Goal: Task Accomplishment & Management: Manage account settings

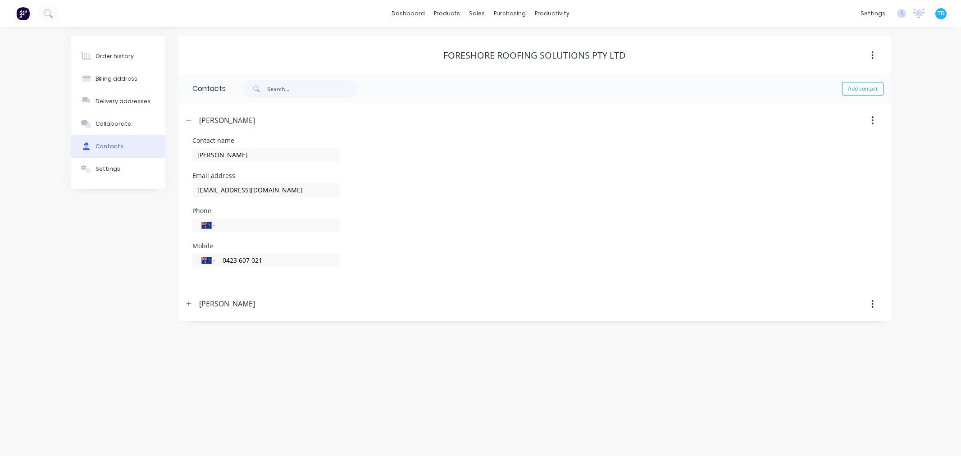
select select "AU"
click at [497, 39] on div "Sales Orders" at bounding box center [510, 43] width 37 height 8
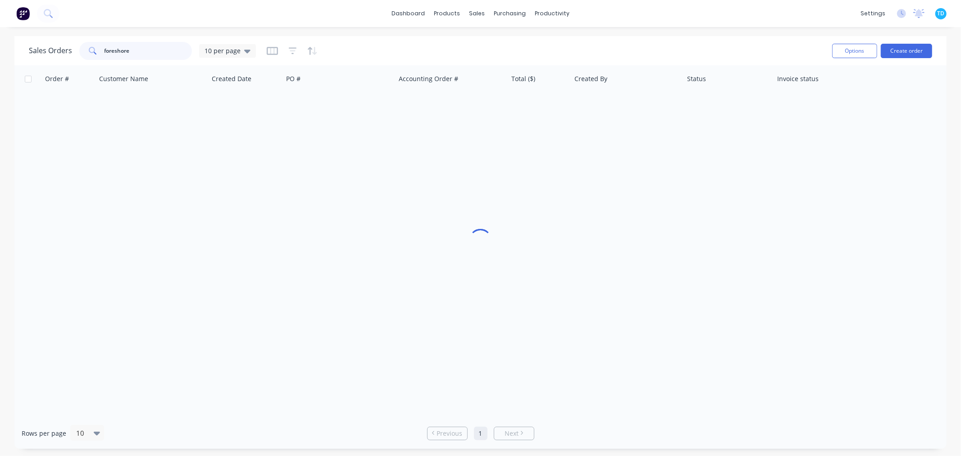
drag, startPoint x: 132, startPoint y: 48, endPoint x: 78, endPoint y: 50, distance: 54.6
click at [79, 50] on div "foreshore" at bounding box center [135, 51] width 113 height 18
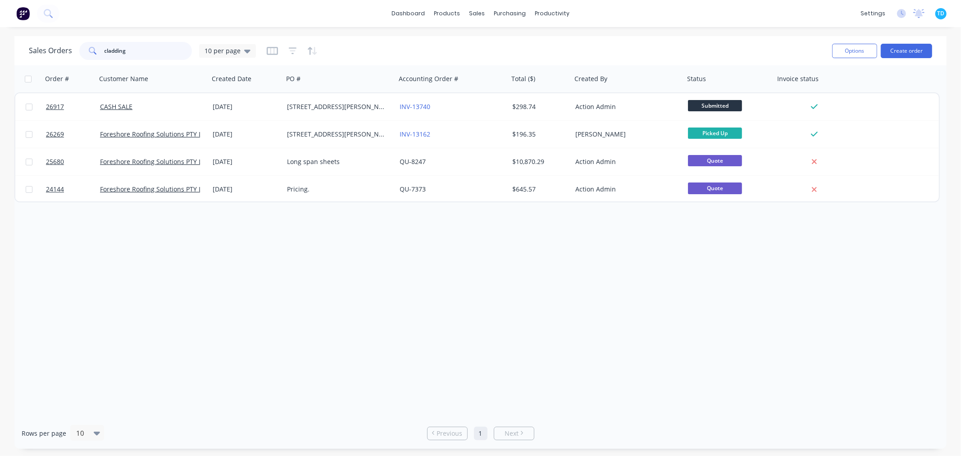
type input "cladding"
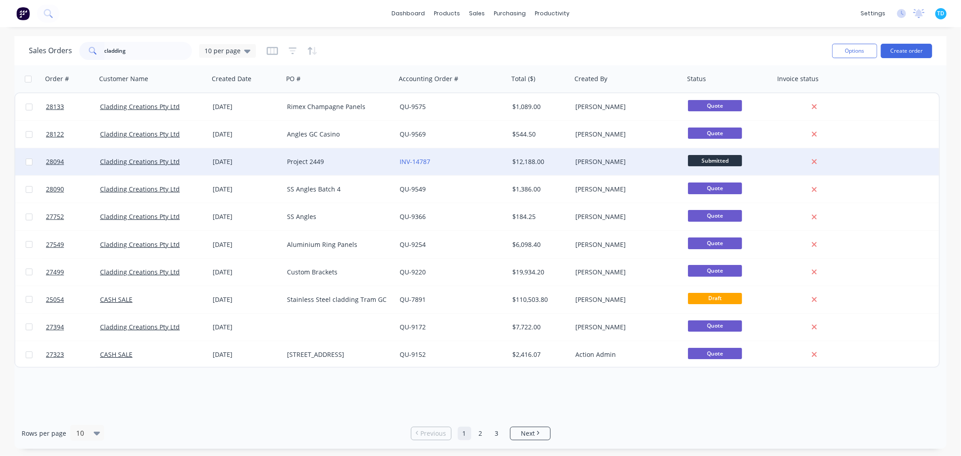
click at [316, 161] on div "Project 2449" at bounding box center [337, 161] width 100 height 9
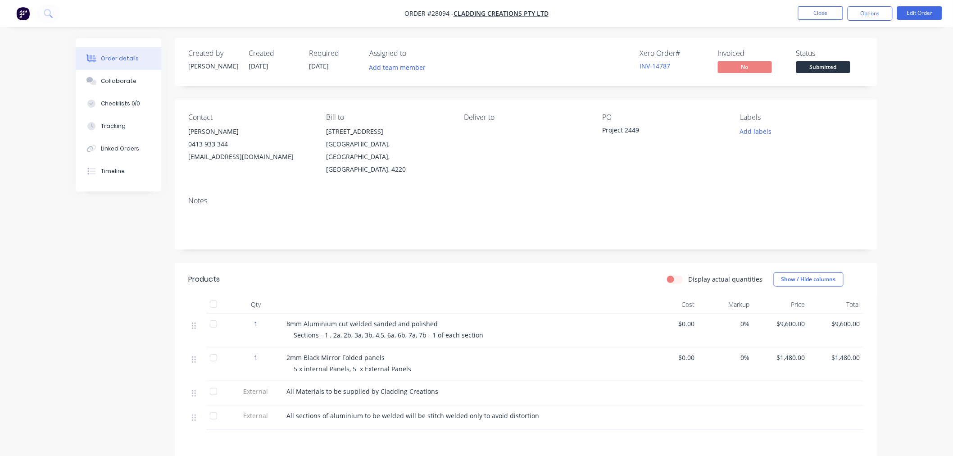
click at [642, 129] on div "Project 2449" at bounding box center [658, 131] width 113 height 13
click at [930, 16] on button "Edit Order" at bounding box center [919, 13] width 45 height 14
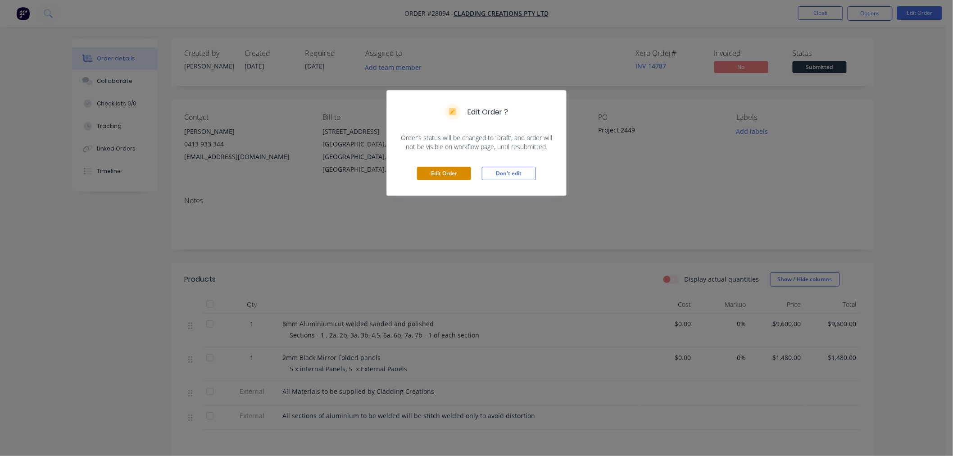
click at [461, 176] on button "Edit Order" at bounding box center [444, 174] width 54 height 14
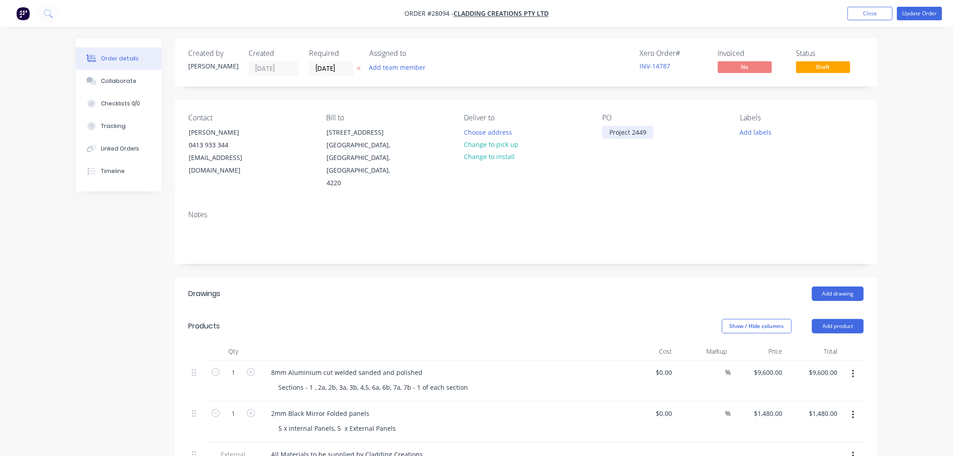
drag, startPoint x: 652, startPoint y: 131, endPoint x: 604, endPoint y: 139, distance: 48.0
click at [604, 139] on div "PO Project 2449" at bounding box center [663, 151] width 123 height 76
click at [609, 172] on div "PO 3465" at bounding box center [663, 151] width 123 height 76
click at [926, 15] on button "Update Order" at bounding box center [919, 14] width 45 height 14
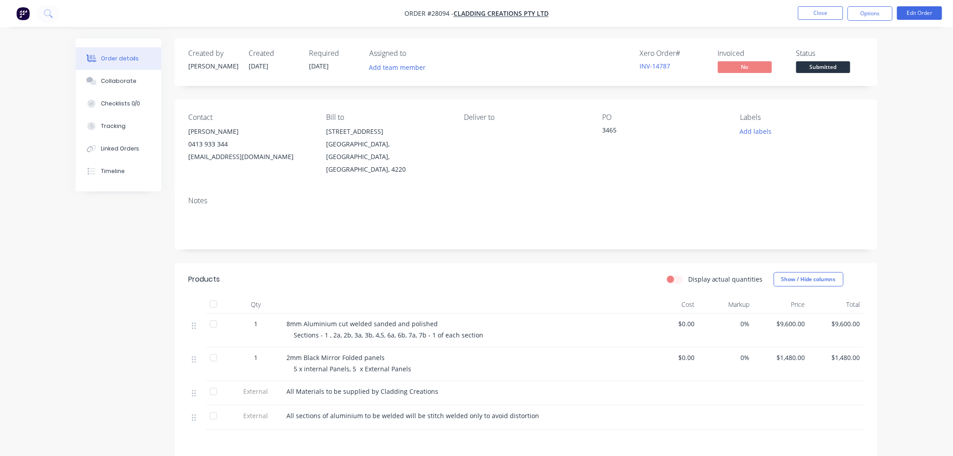
scroll to position [122, 0]
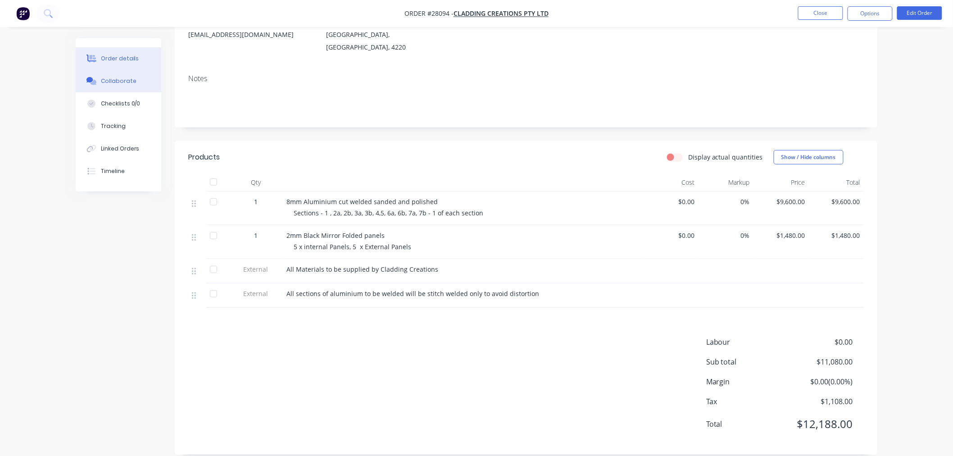
click at [118, 84] on div "Collaborate" at bounding box center [119, 81] width 36 height 8
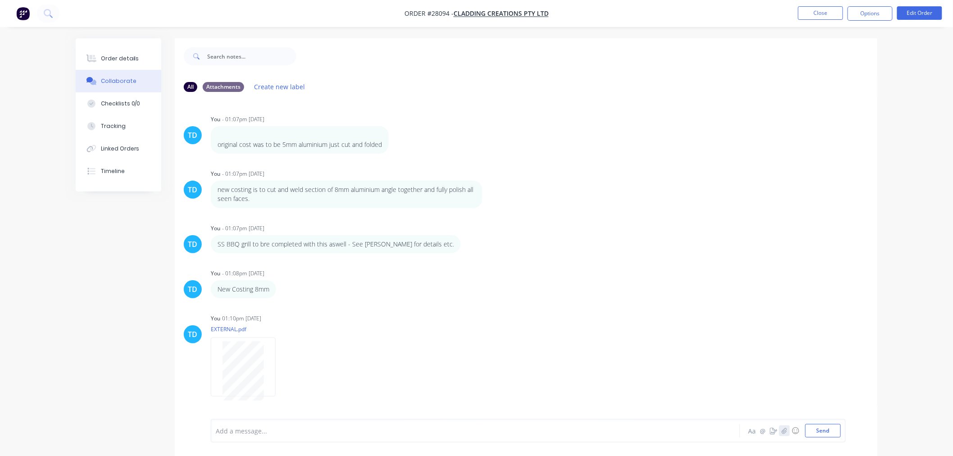
click at [789, 434] on button "button" at bounding box center [784, 430] width 11 height 11
click at [825, 426] on button "Send" at bounding box center [823, 431] width 36 height 14
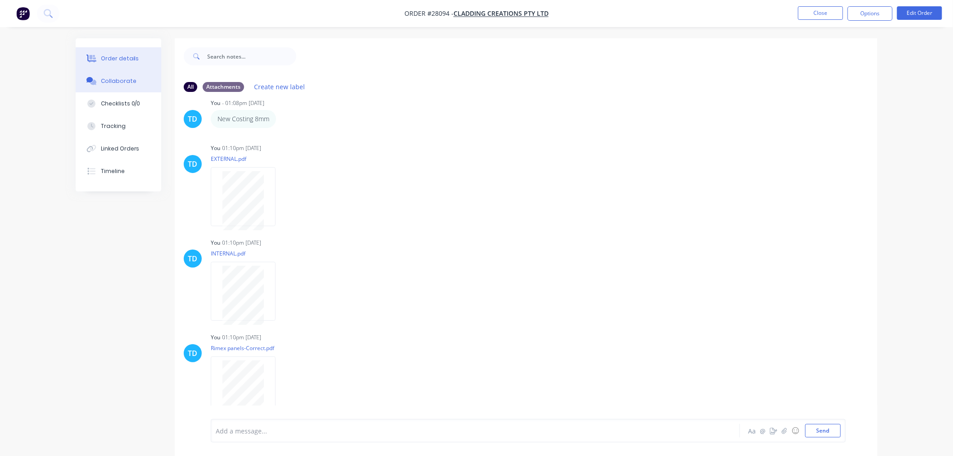
click at [136, 59] on button "Order details" at bounding box center [119, 58] width 86 height 23
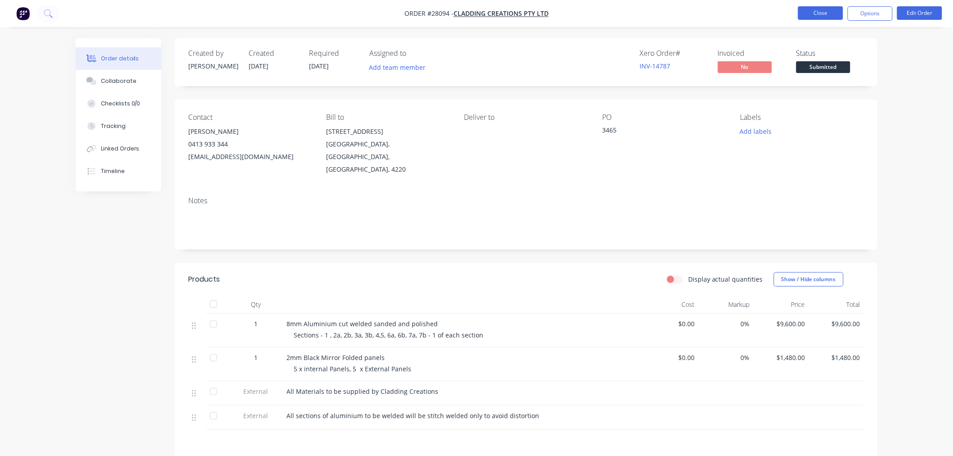
click at [831, 15] on button "Close" at bounding box center [820, 13] width 45 height 14
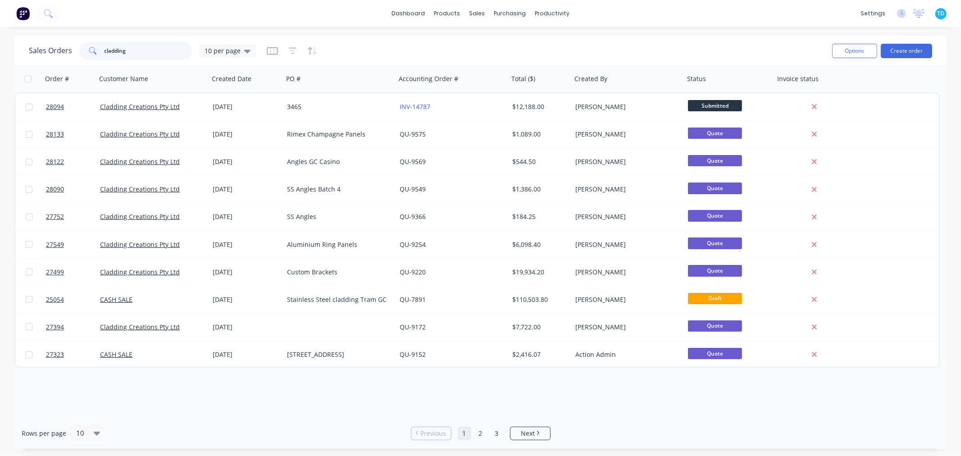
drag, startPoint x: 148, startPoint y: 51, endPoint x: 103, endPoint y: 61, distance: 46.1
click at [103, 61] on div "Sales Orders cladding 10 per page" at bounding box center [427, 51] width 796 height 22
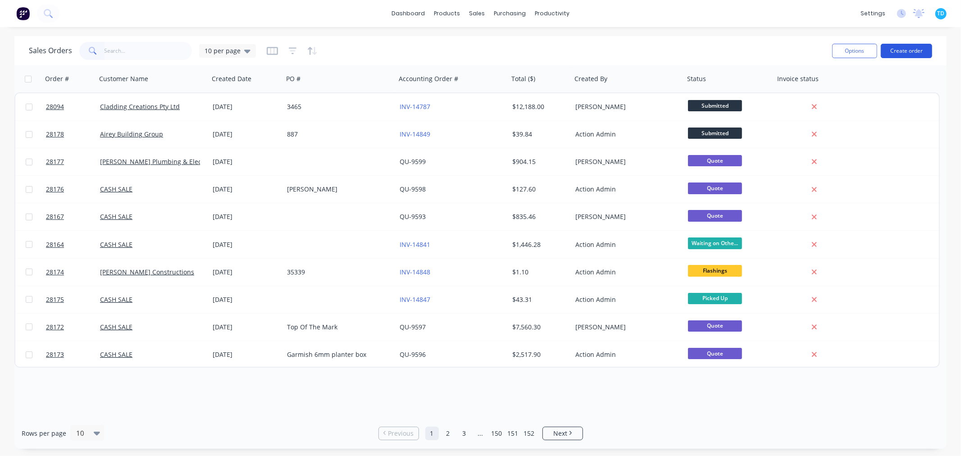
click at [905, 52] on button "Create order" at bounding box center [905, 51] width 51 height 14
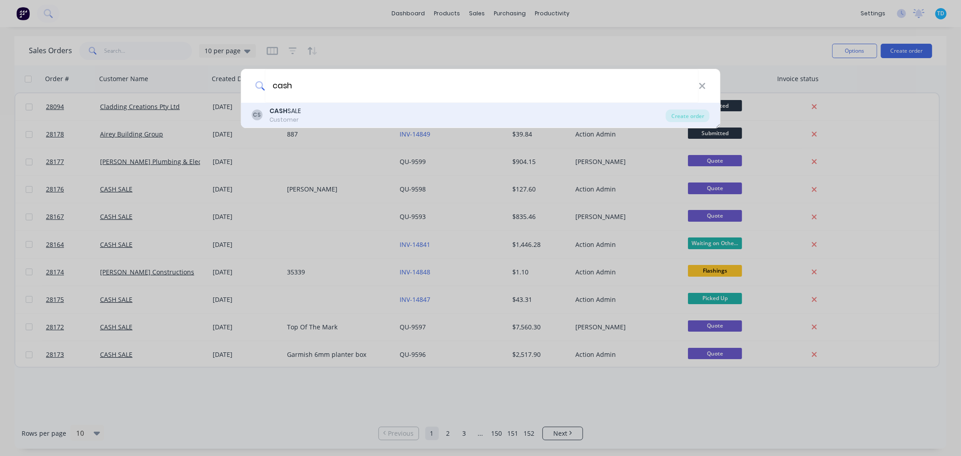
type input "cash"
click at [305, 113] on div "CS CASH SALE Customer" at bounding box center [458, 115] width 414 height 18
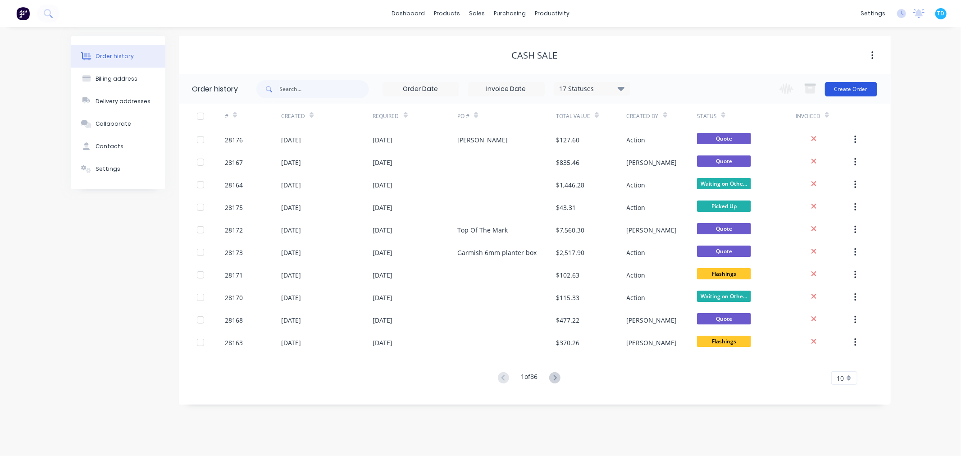
click at [852, 86] on button "Create Order" at bounding box center [851, 89] width 52 height 14
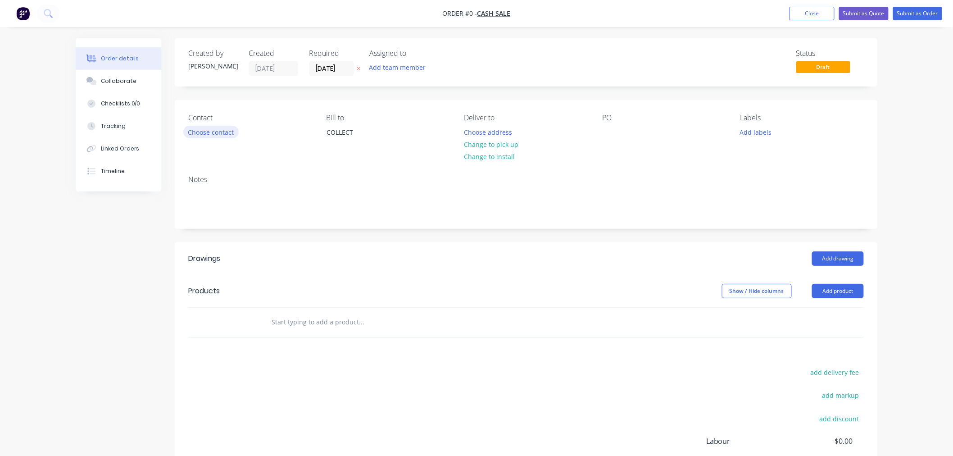
click at [207, 134] on button "Choose contact" at bounding box center [210, 132] width 55 height 12
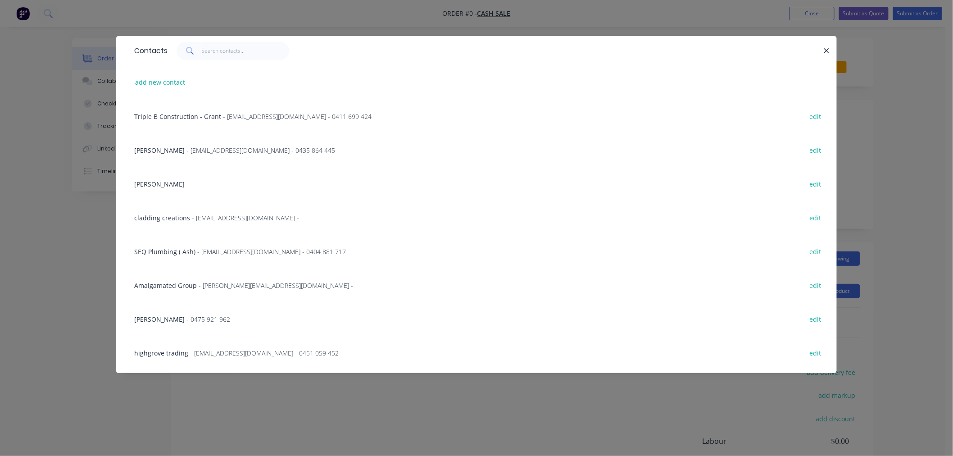
click at [223, 60] on div "Contacts" at bounding box center [476, 50] width 721 height 29
click at [223, 52] on input "text" at bounding box center [246, 51] width 88 height 18
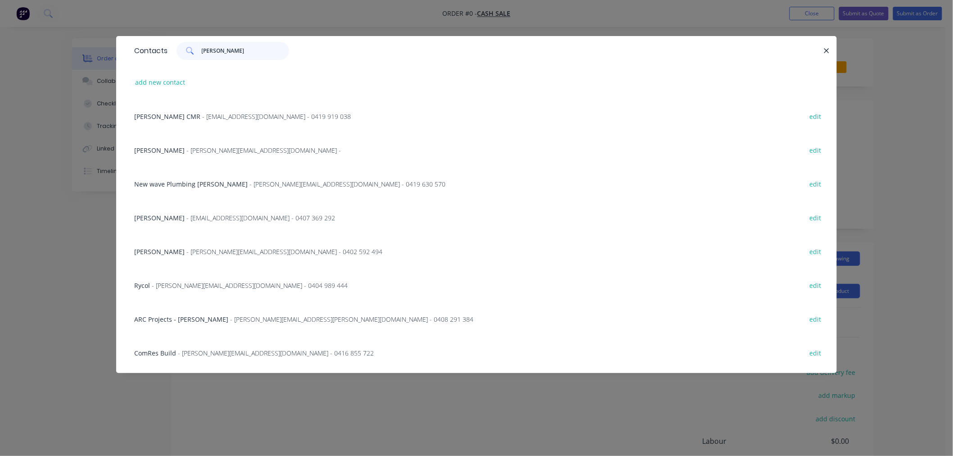
type input "[PERSON_NAME]"
click at [203, 118] on span "- [EMAIL_ADDRESS][DOMAIN_NAME] - 0419 919 038" at bounding box center [276, 116] width 149 height 9
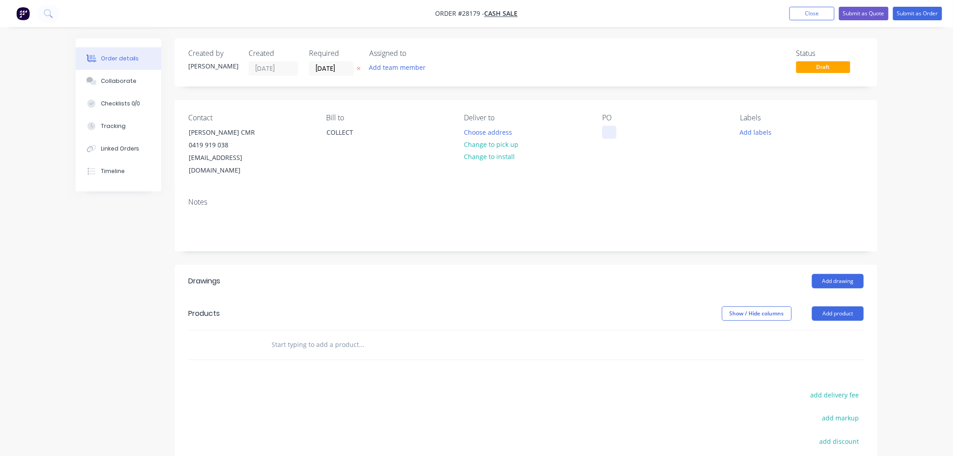
click at [606, 128] on div at bounding box center [609, 132] width 14 height 13
click at [836, 306] on button "Add product" at bounding box center [838, 313] width 52 height 14
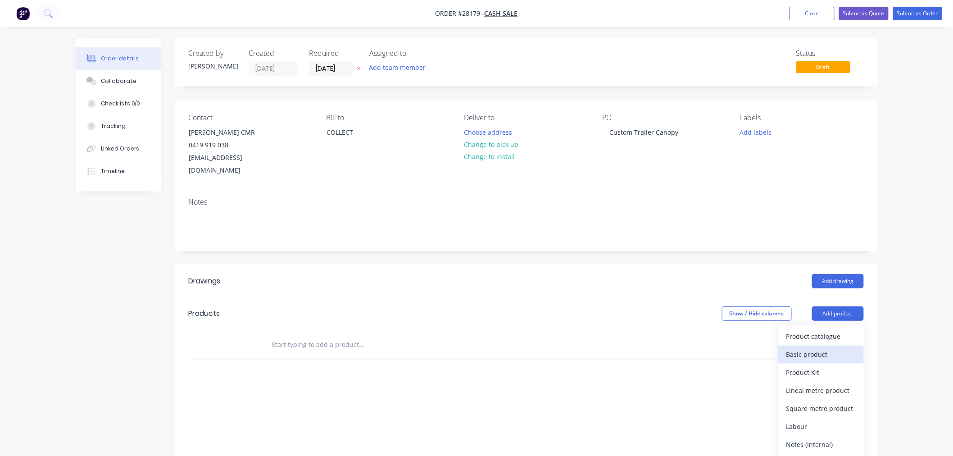
click at [795, 348] on div "Basic product" at bounding box center [820, 354] width 69 height 13
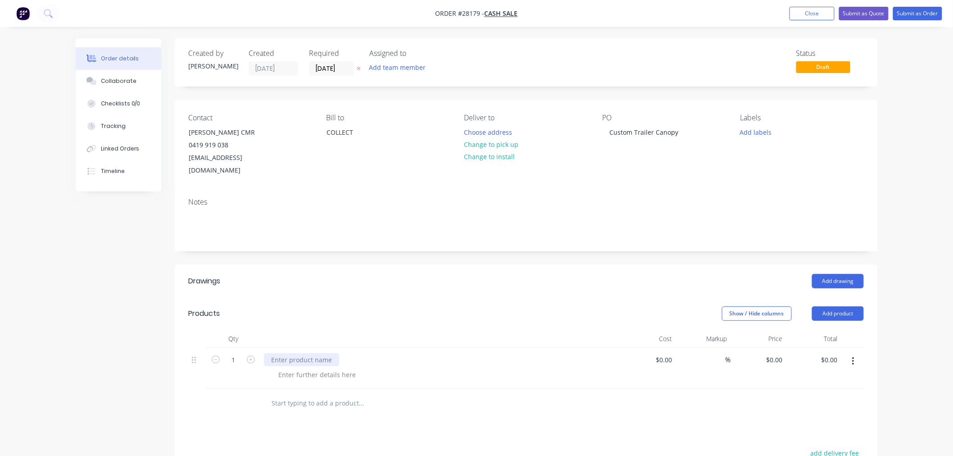
click at [295, 353] on div at bounding box center [301, 359] width 75 height 13
click at [291, 368] on div at bounding box center [317, 374] width 92 height 13
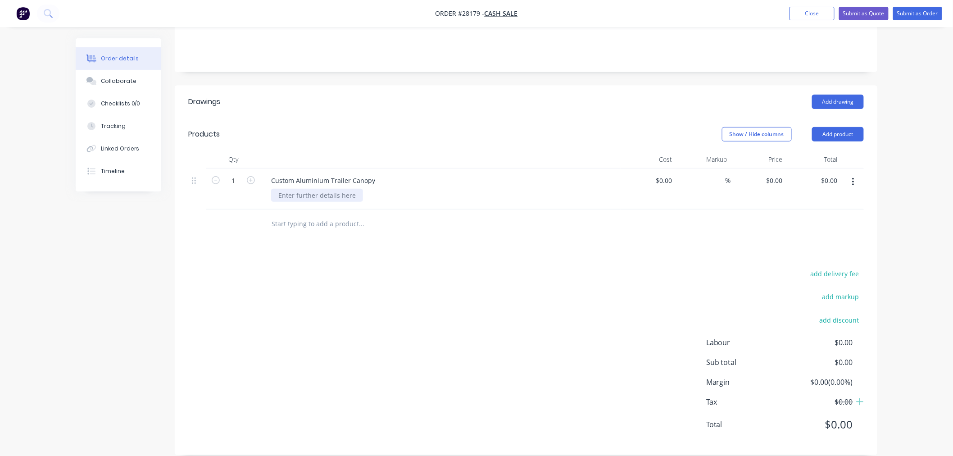
click at [328, 189] on div at bounding box center [317, 195] width 92 height 13
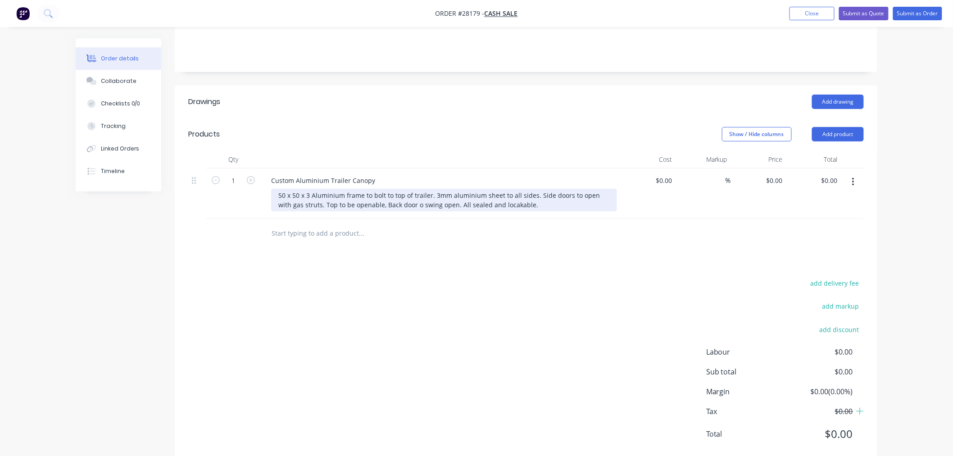
drag, startPoint x: 517, startPoint y: 191, endPoint x: 529, endPoint y: 191, distance: 11.7
click at [529, 191] on div "50 x 50 x 3 Aluminium frame to bolt to top of trailer. 3mm aluminium sheet to a…" at bounding box center [444, 200] width 346 height 23
click at [528, 191] on div "50 x 50 x 3 Aluminium frame to bolt to top of trailer. 3mm aluminium sheet to a…" at bounding box center [444, 200] width 346 height 23
click at [496, 190] on div "50 x 50 x 3 Aluminium frame to bolt to top of trailer. 3mm aluminium sheet to a…" at bounding box center [444, 200] width 346 height 23
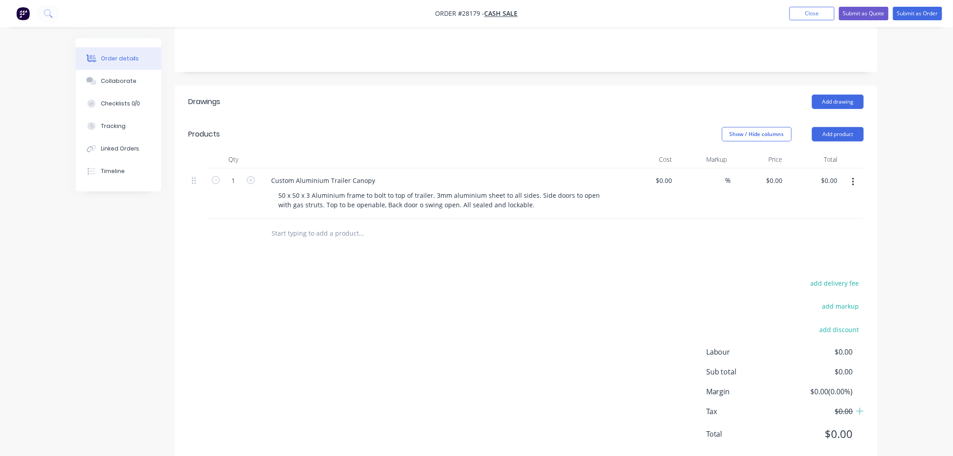
click at [511, 231] on div at bounding box center [422, 233] width 324 height 29
click at [410, 255] on div "Drawings Add drawing Products Show / Hide columns Add product Qty Cost Markup P…" at bounding box center [526, 275] width 703 height 379
click at [671, 174] on input at bounding box center [665, 180] width 21 height 13
type input "$9,536.50"
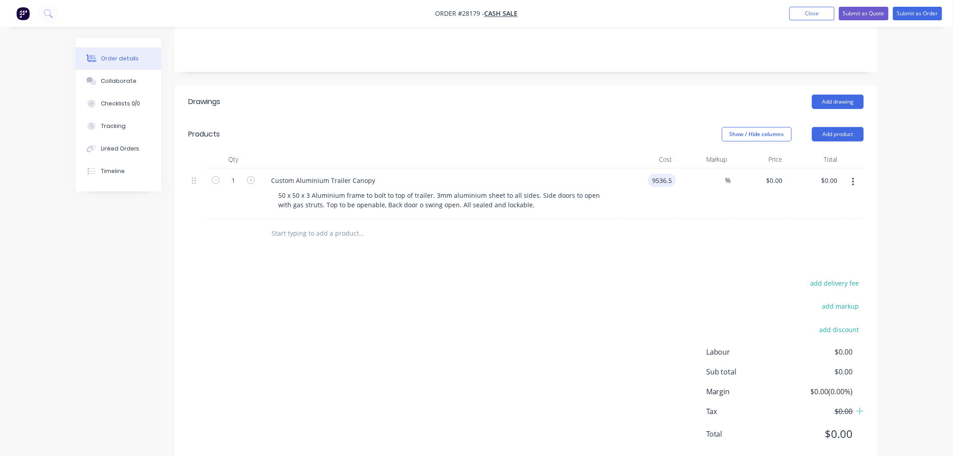
type input "$9,536.50"
click at [686, 240] on div "Drawings Add drawing Products Show / Hide columns Add product Qty Cost Markup P…" at bounding box center [526, 275] width 703 height 379
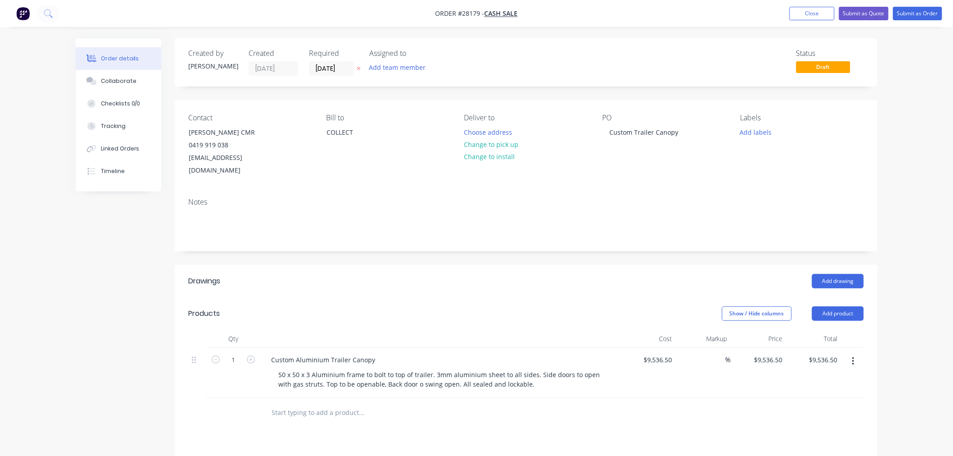
scroll to position [50, 0]
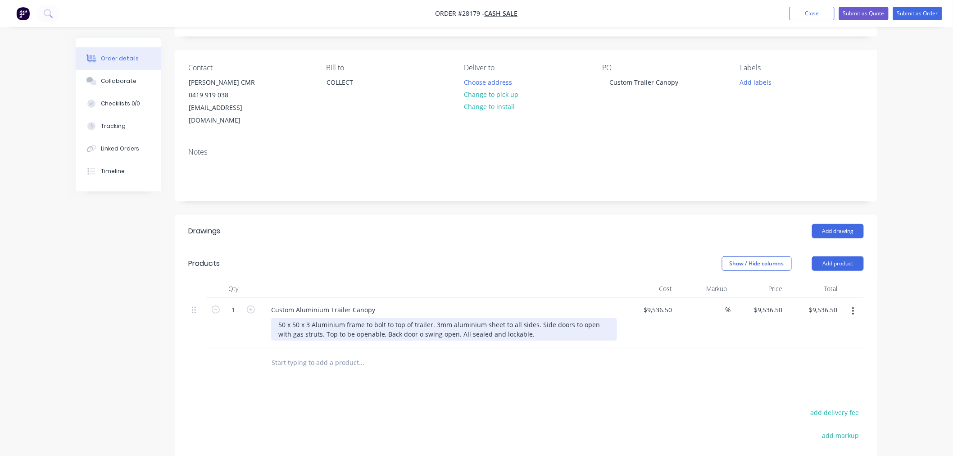
click at [401, 327] on div "50 x 50 x 3 Aluminium frame to bolt to top of trailer. 3mm aluminium sheet to a…" at bounding box center [444, 329] width 346 height 23
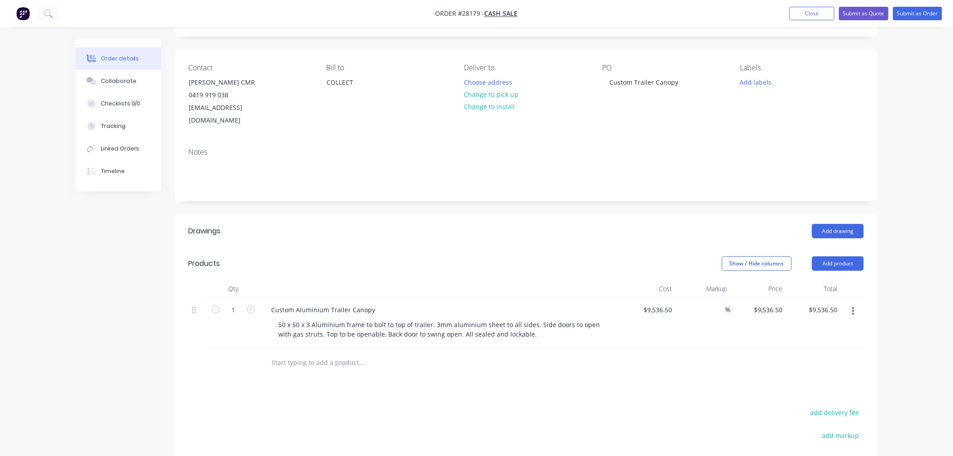
click at [460, 392] on div "Drawings Add drawing Products Show / Hide columns Add product Qty Cost Markup P…" at bounding box center [526, 404] width 703 height 379
click at [867, 14] on button "Submit as Quote" at bounding box center [864, 14] width 50 height 14
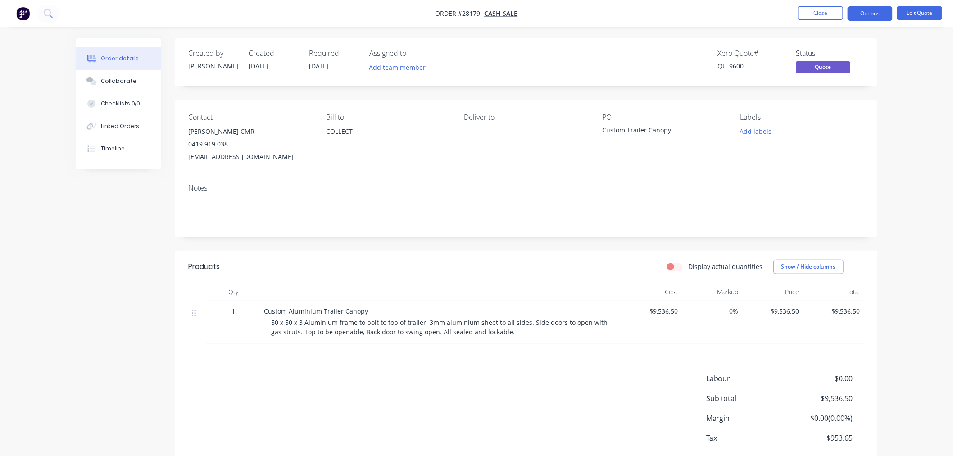
click at [213, 161] on div "[EMAIL_ADDRESS][DOMAIN_NAME]" at bounding box center [249, 156] width 123 height 13
click at [202, 122] on div "Contact" at bounding box center [249, 117] width 123 height 9
click at [203, 136] on div "[PERSON_NAME] CMR" at bounding box center [249, 131] width 123 height 13
click at [207, 144] on div "0419 919 038" at bounding box center [249, 144] width 123 height 13
click at [926, 14] on button "Edit Quote" at bounding box center [919, 13] width 45 height 14
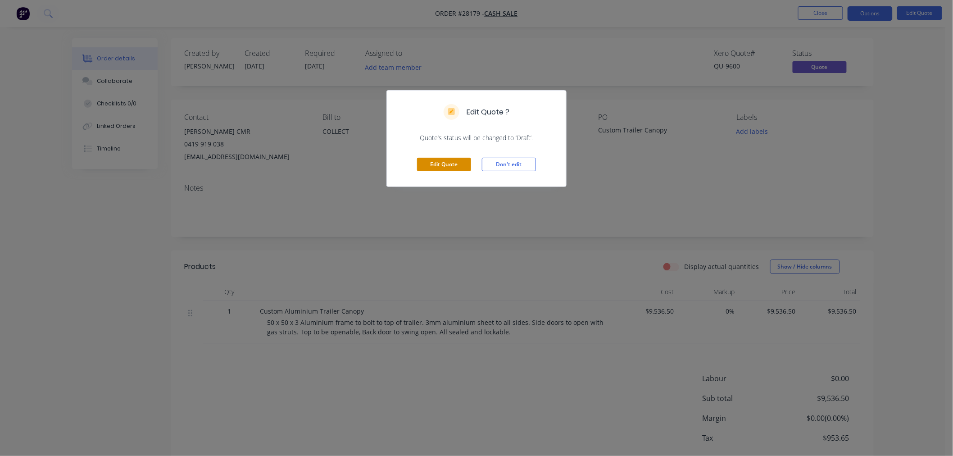
click at [442, 164] on button "Edit Quote" at bounding box center [444, 165] width 54 height 14
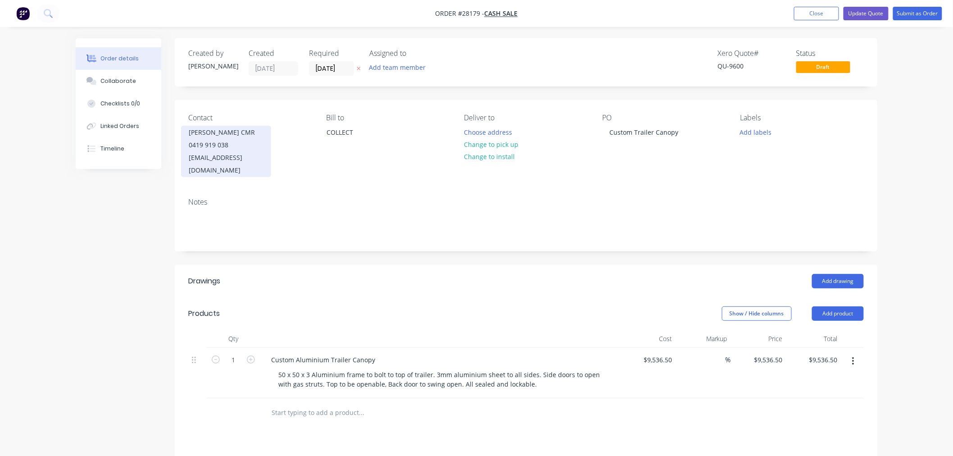
click at [221, 156] on div "[EMAIL_ADDRESS][DOMAIN_NAME]" at bounding box center [226, 163] width 75 height 25
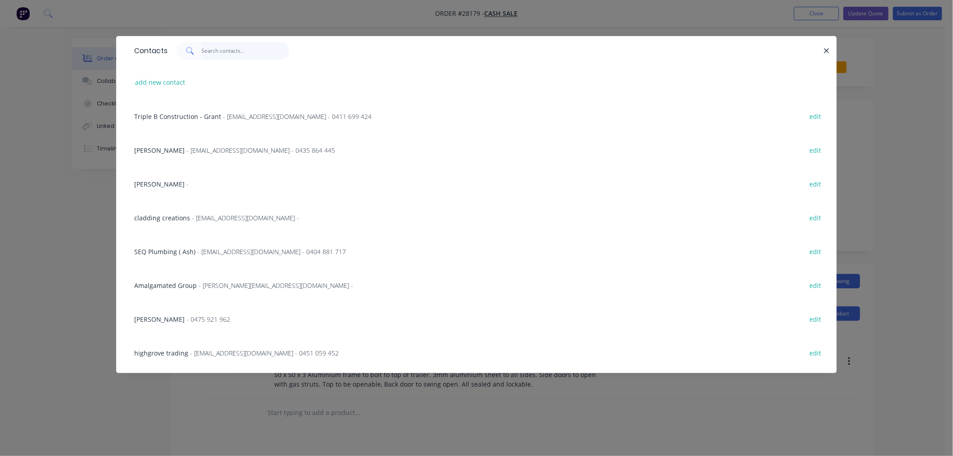
click at [228, 47] on input "text" at bounding box center [246, 51] width 88 height 18
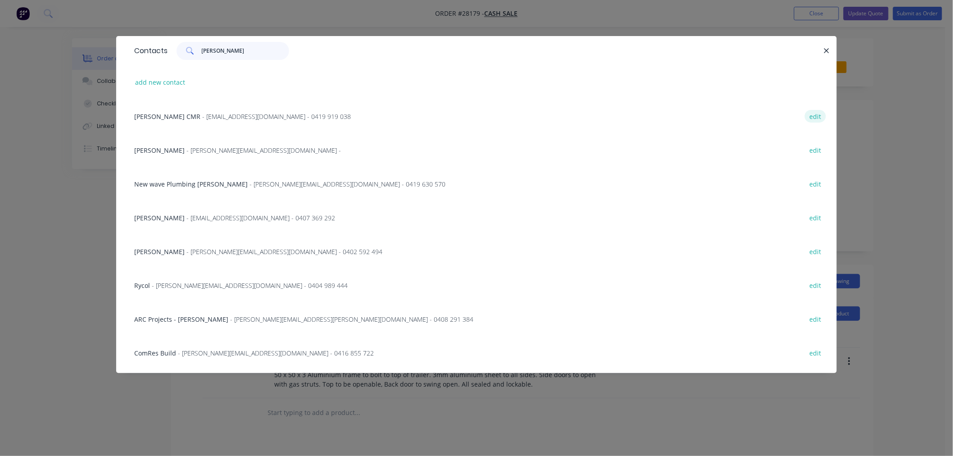
type input "[PERSON_NAME]"
click at [808, 114] on button "edit" at bounding box center [815, 116] width 21 height 12
select select "AU"
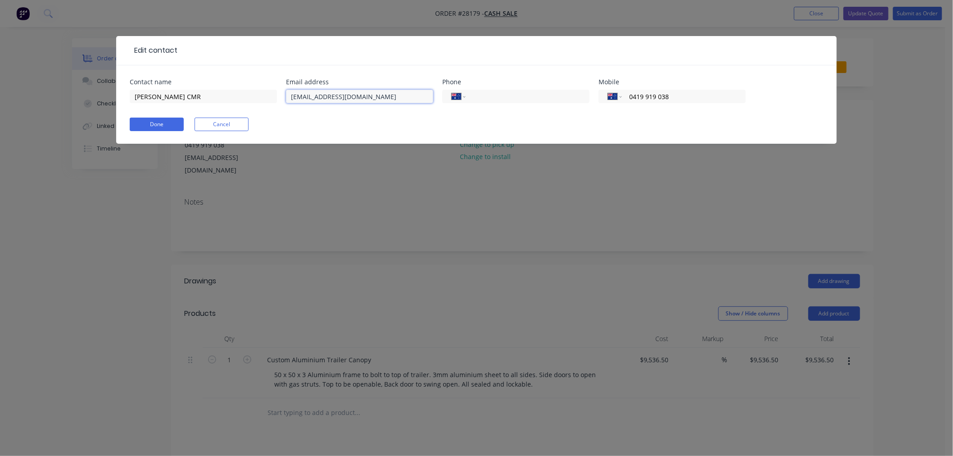
drag, startPoint x: 314, startPoint y: 96, endPoint x: 285, endPoint y: 98, distance: 29.3
click at [287, 100] on input "[EMAIL_ADDRESS][DOMAIN_NAME]" at bounding box center [359, 97] width 147 height 14
type input "[PERSON_NAME][EMAIL_ADDRESS][DOMAIN_NAME]"
click at [156, 125] on button "Done" at bounding box center [157, 125] width 54 height 14
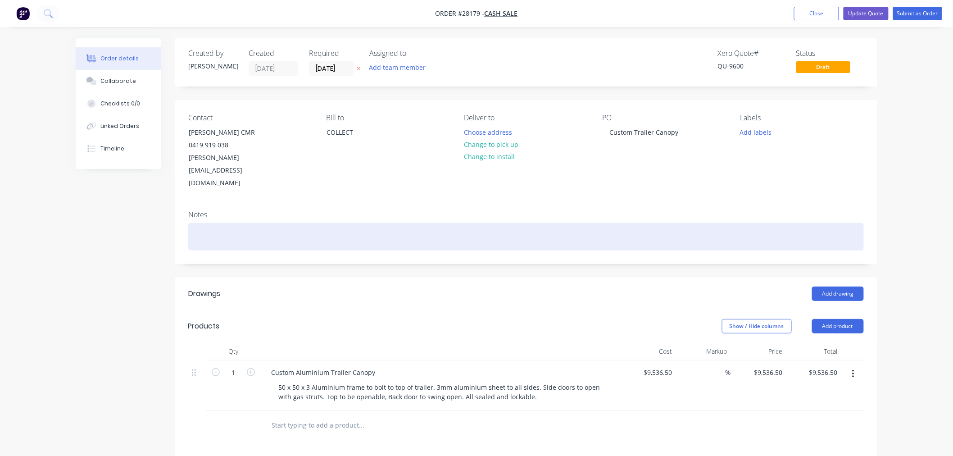
click at [290, 223] on div at bounding box center [526, 236] width 676 height 27
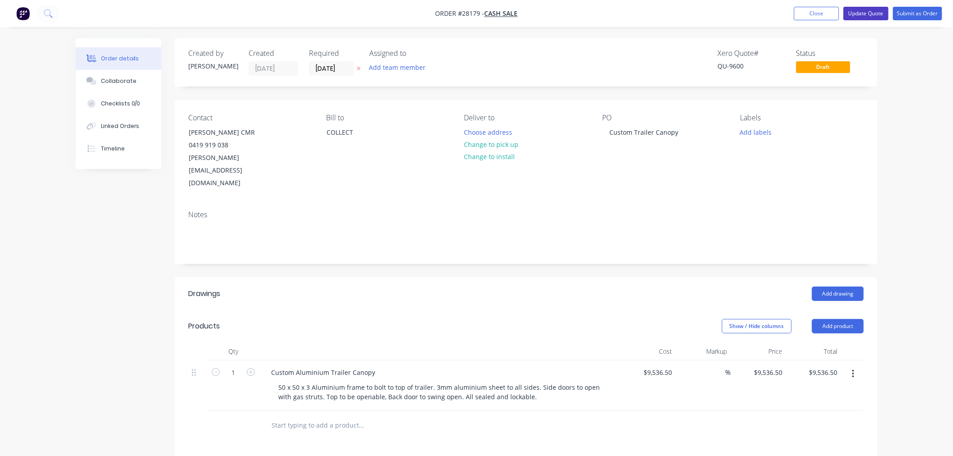
click at [861, 14] on button "Update Quote" at bounding box center [866, 14] width 45 height 14
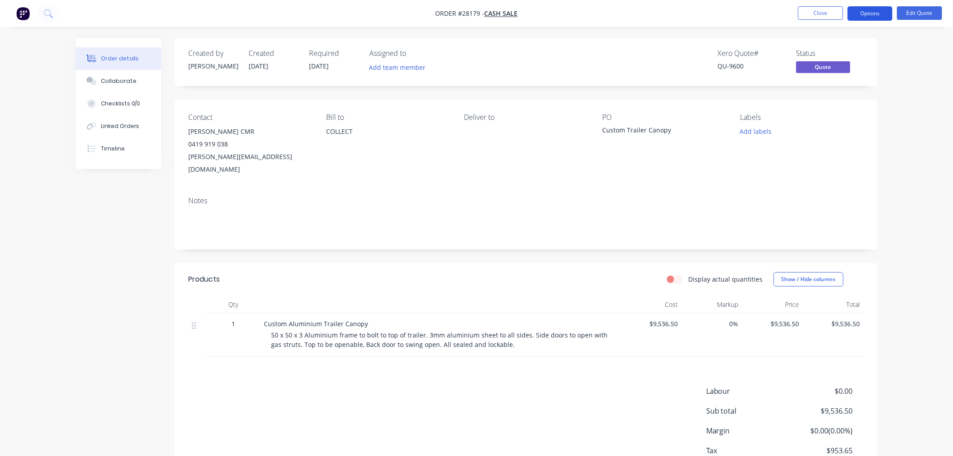
click at [873, 9] on button "Options" at bounding box center [870, 13] width 45 height 14
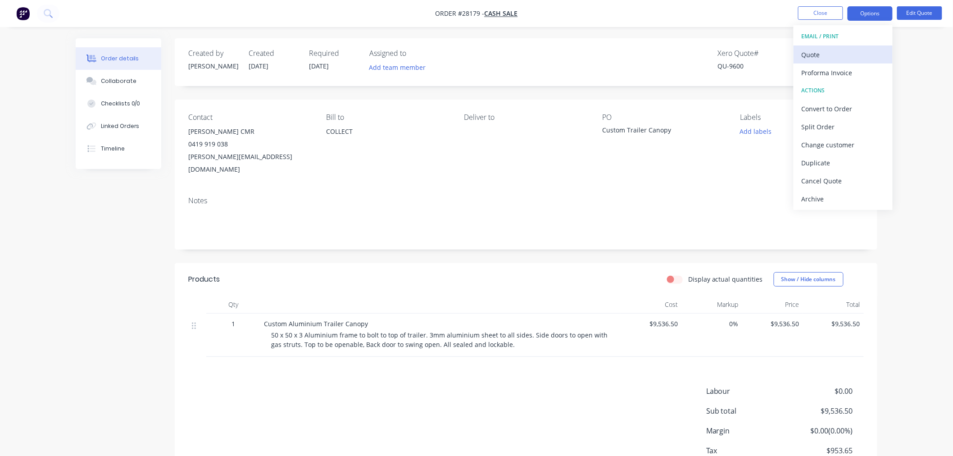
click at [834, 60] on div "Quote" at bounding box center [843, 54] width 83 height 13
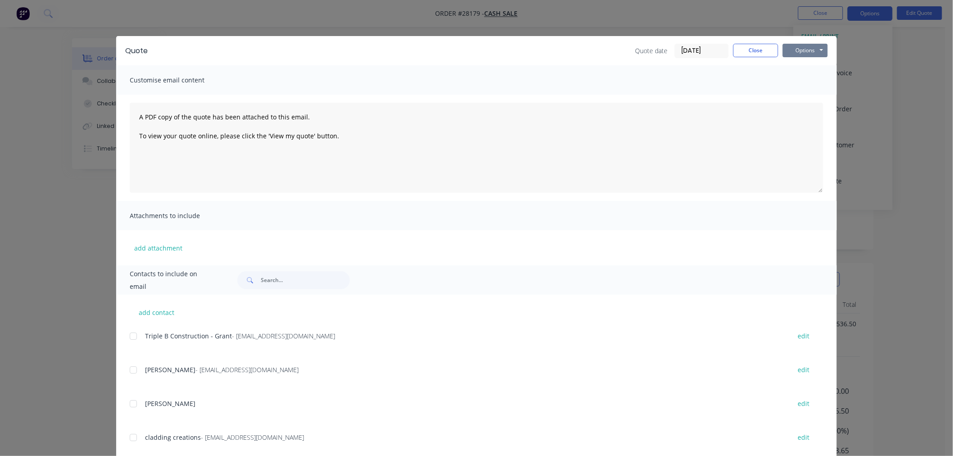
click at [814, 50] on button "Options" at bounding box center [805, 51] width 45 height 14
click at [804, 93] on button "Email" at bounding box center [812, 96] width 58 height 15
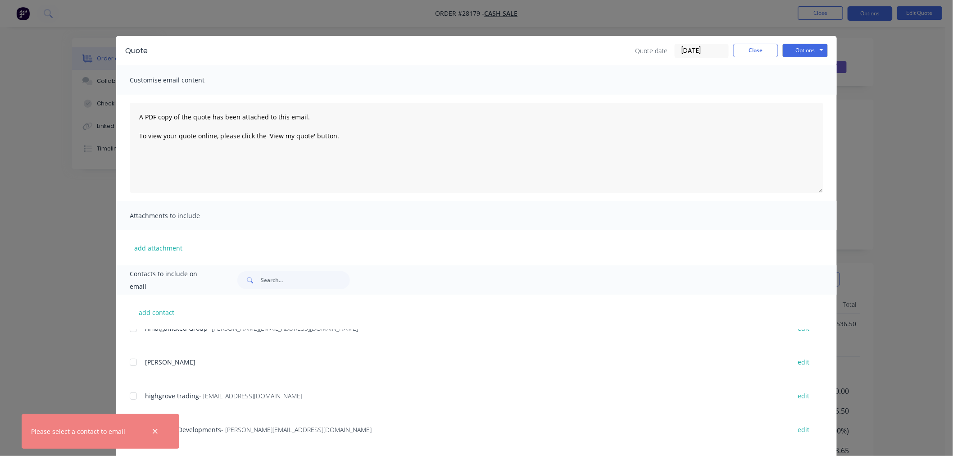
scroll to position [200, 0]
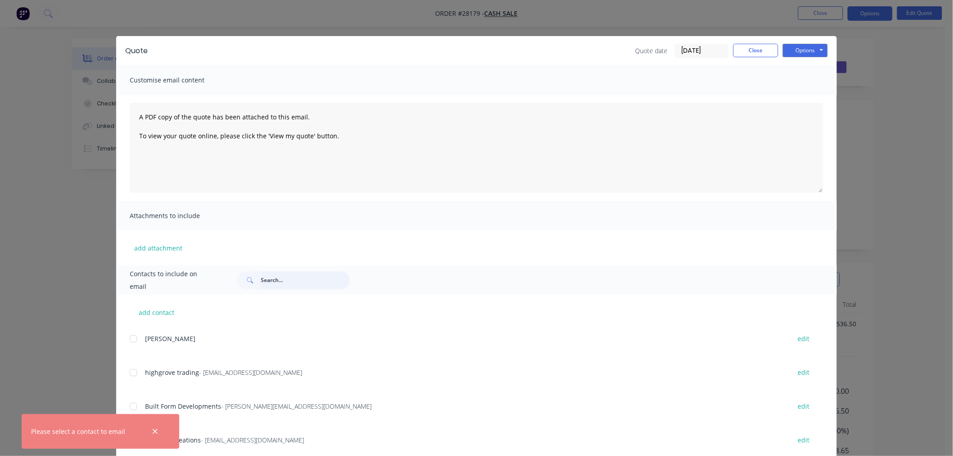
click at [276, 277] on input "text" at bounding box center [305, 280] width 89 height 18
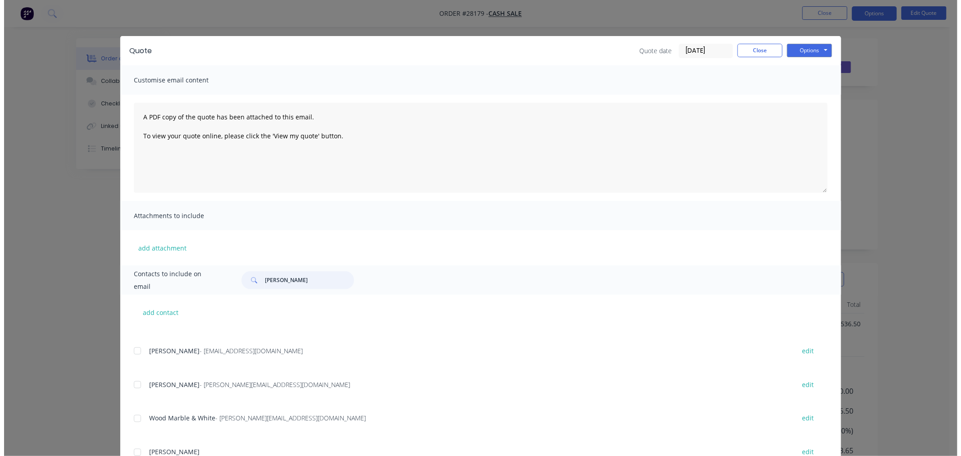
scroll to position [650, 0]
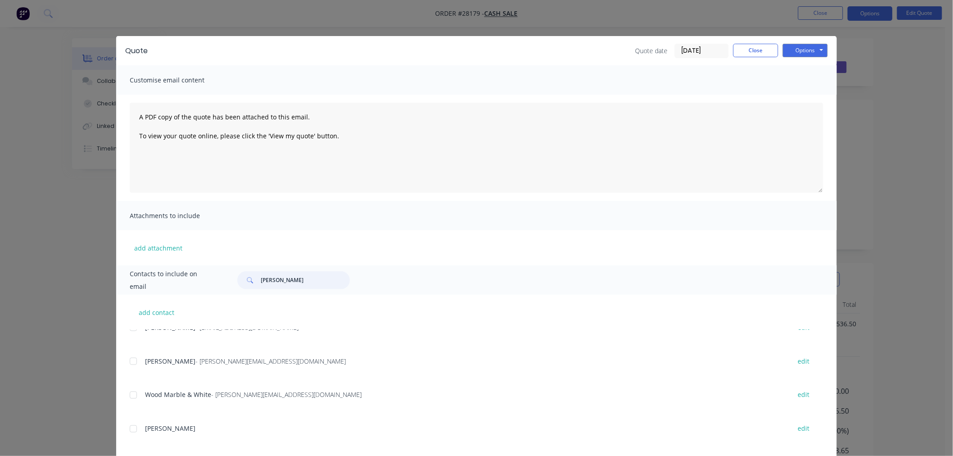
click at [278, 277] on input "[PERSON_NAME]" at bounding box center [305, 280] width 89 height 18
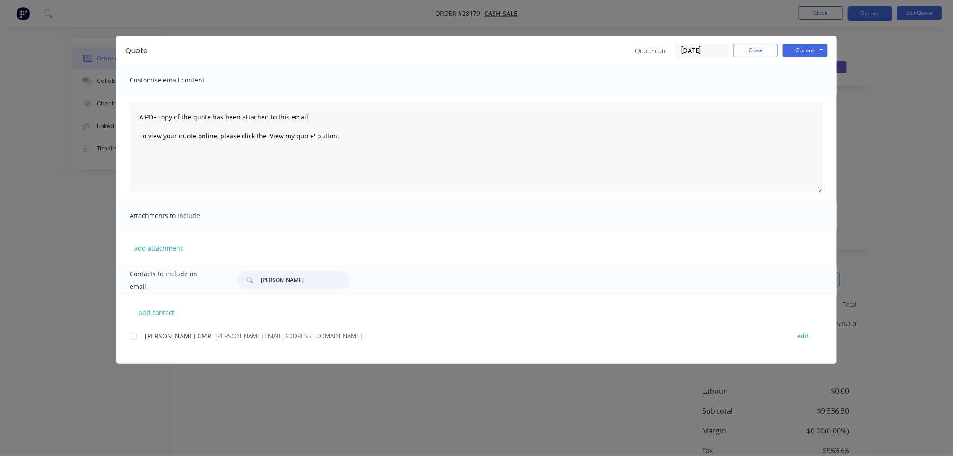
click at [133, 336] on div at bounding box center [133, 336] width 18 height 18
type input "[PERSON_NAME]"
click at [808, 56] on button "Options" at bounding box center [805, 51] width 45 height 14
click at [808, 96] on button "Email" at bounding box center [812, 96] width 58 height 15
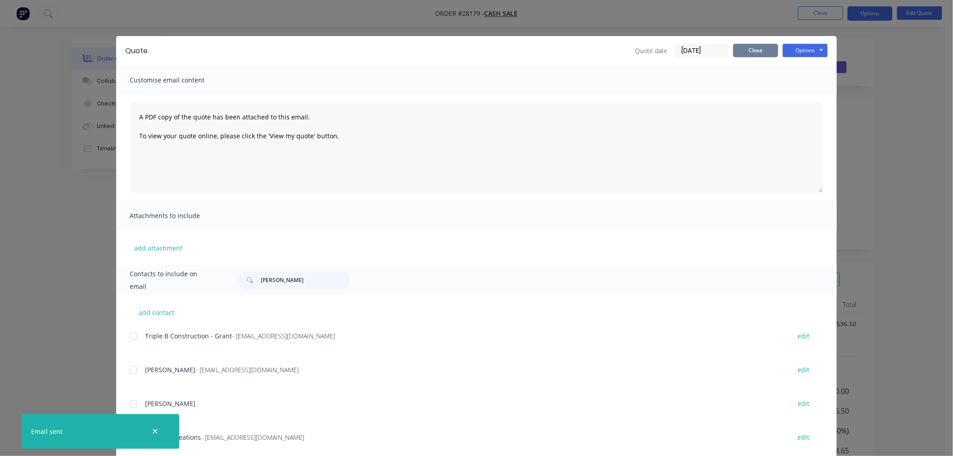
click at [764, 55] on button "Close" at bounding box center [755, 51] width 45 height 14
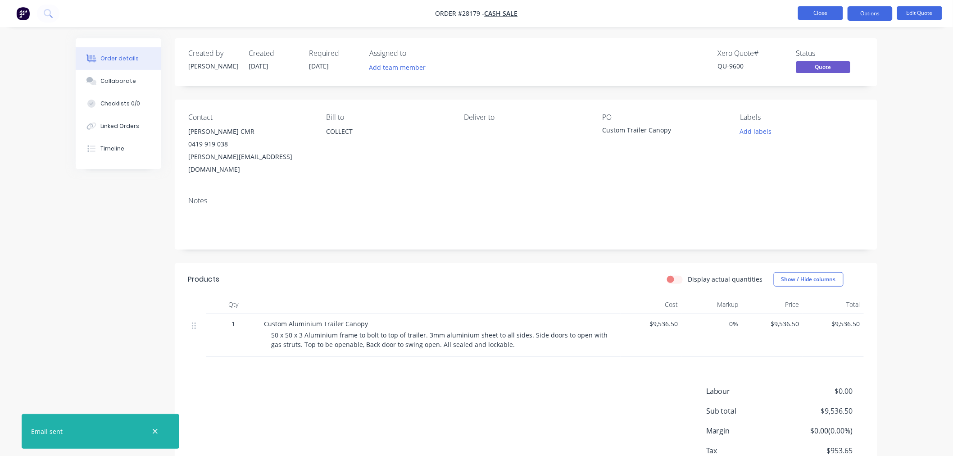
click at [816, 17] on button "Close" at bounding box center [820, 13] width 45 height 14
